Goal: Task Accomplishment & Management: Manage account settings

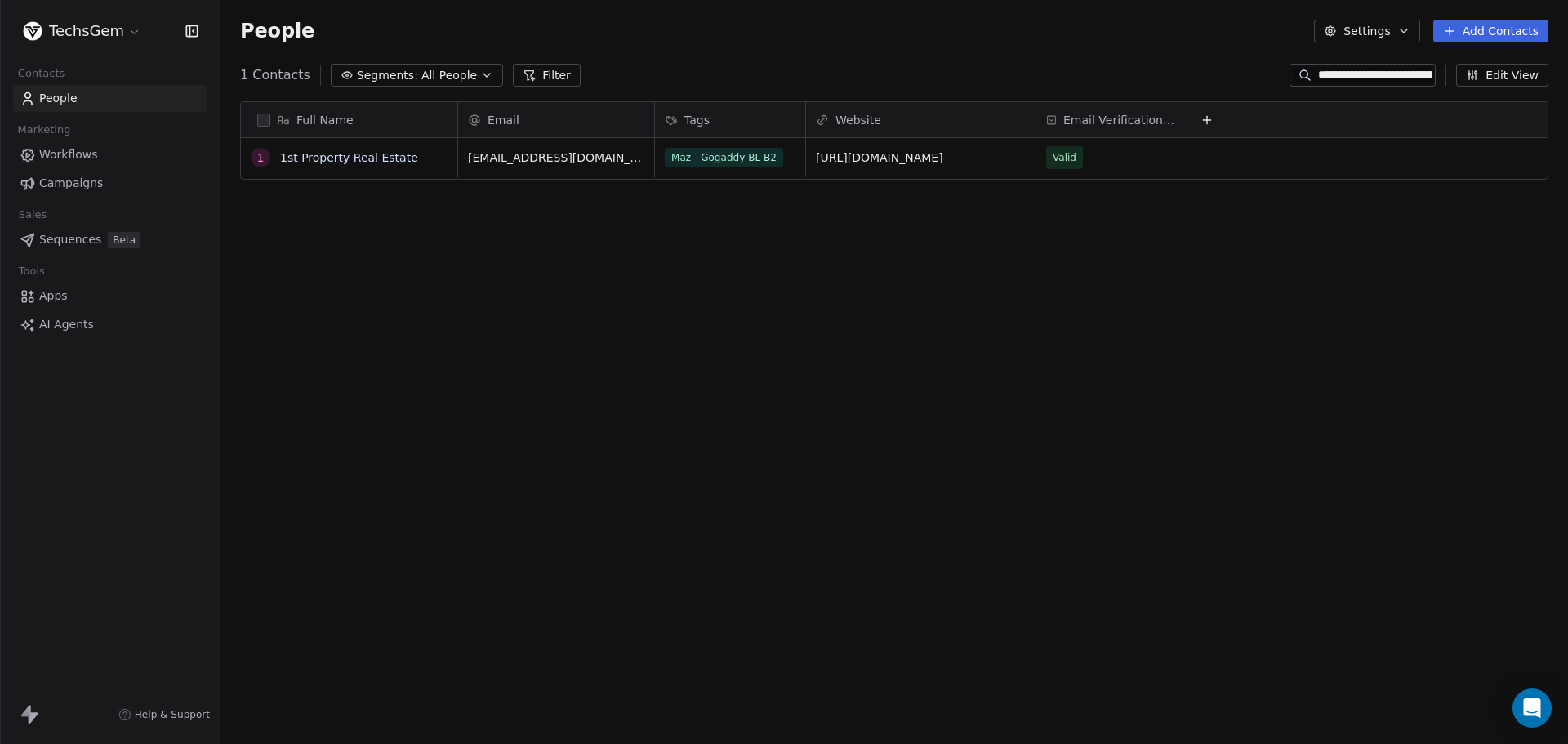
scroll to position [642, 1335]
click at [87, 177] on span "Campaigns" at bounding box center [71, 183] width 64 height 17
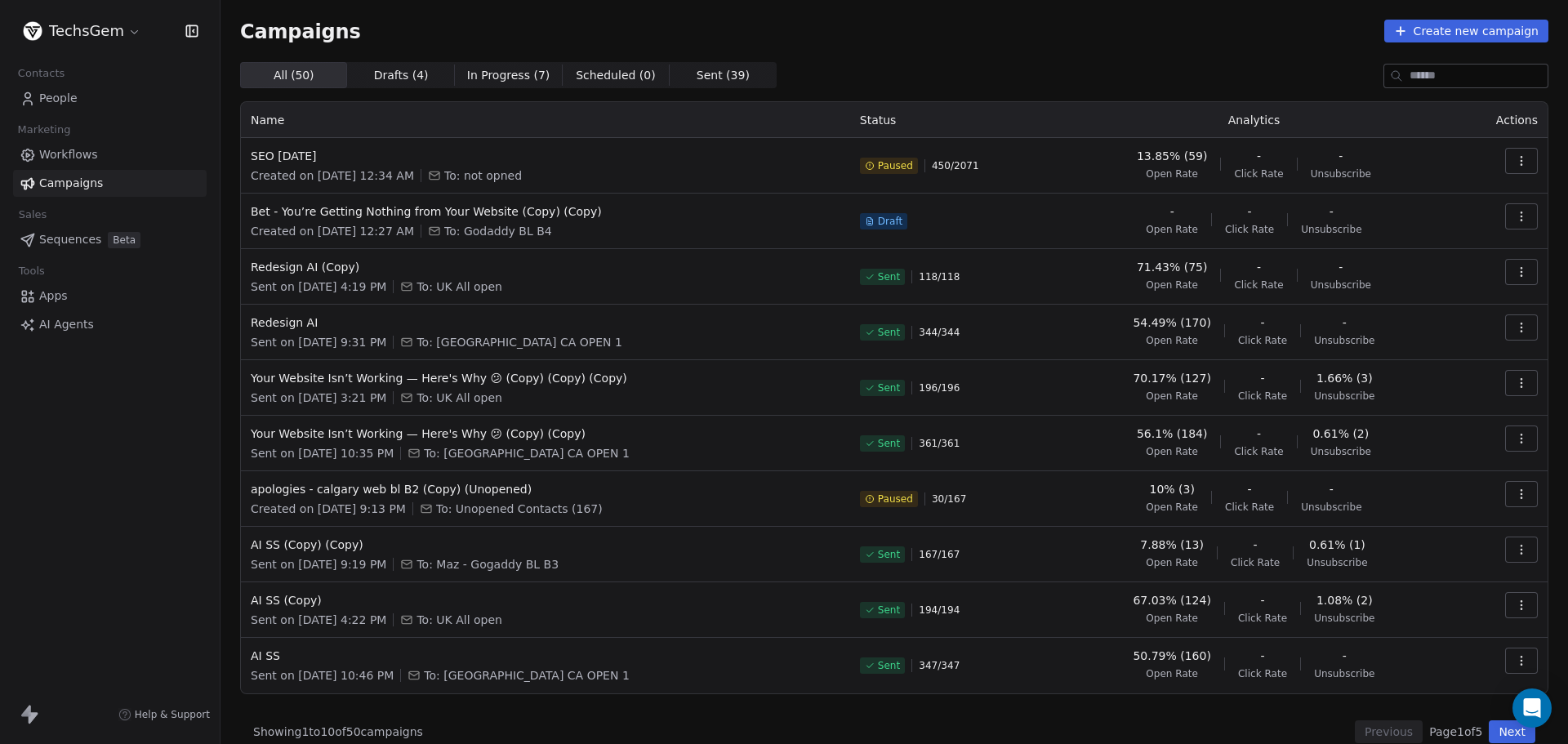
click at [867, 47] on div "Campaigns Create new campaign All ( 50 ) All ( 50 ) Drafts ( 4 ) Drafts ( 4 ) I…" at bounding box center [894, 381] width 1308 height 723
